Goal: Information Seeking & Learning: Learn about a topic

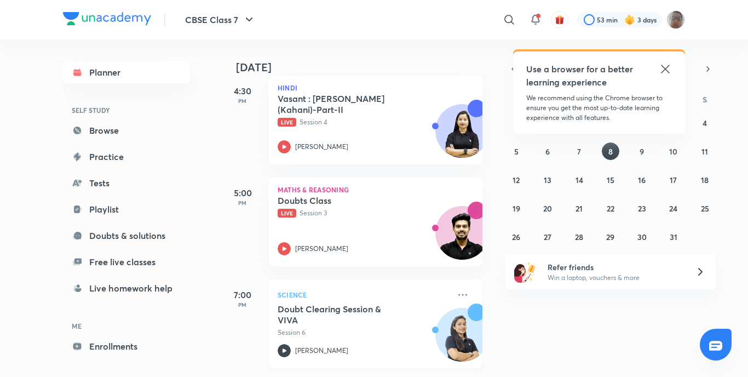
scroll to position [172, 0]
click at [288, 245] on icon at bounding box center [284, 248] width 13 height 13
click at [285, 246] on icon at bounding box center [285, 248] width 4 height 4
